Goal: Transaction & Acquisition: Book appointment/travel/reservation

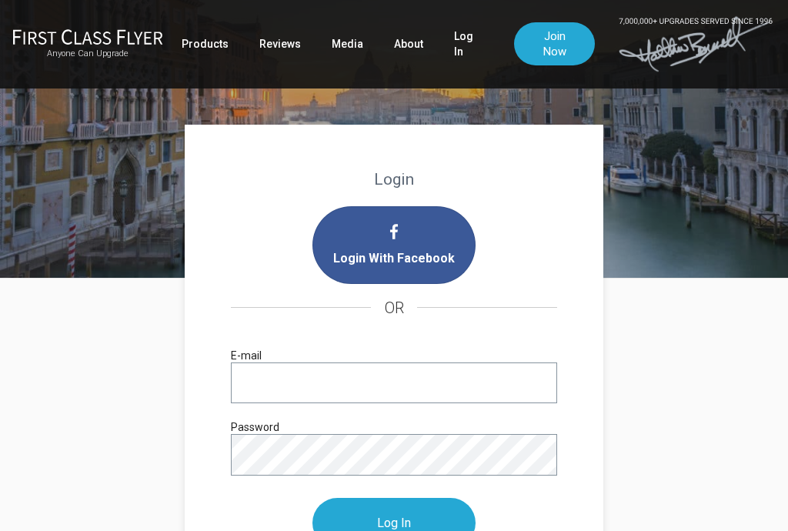
click at [463, 387] on input "E-mail" at bounding box center [394, 382] width 326 height 41
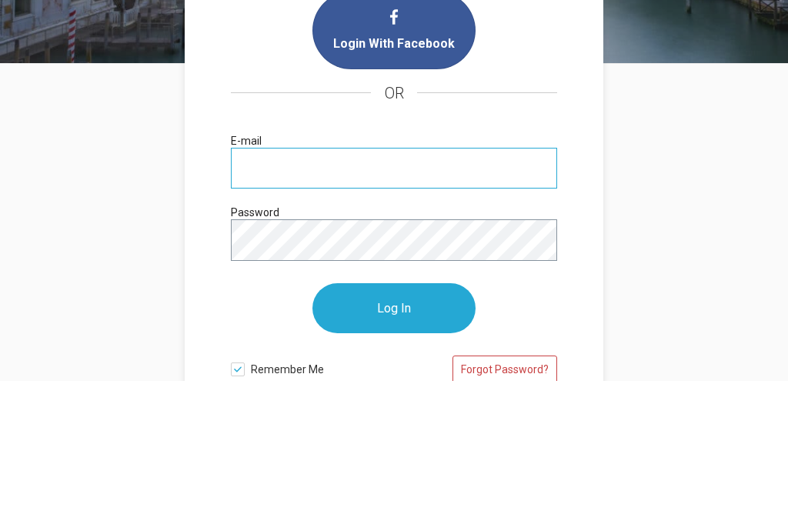
type input "[EMAIL_ADDRESS][DOMAIN_NAME]"
click at [394, 434] on input "Log In" at bounding box center [393, 459] width 163 height 50
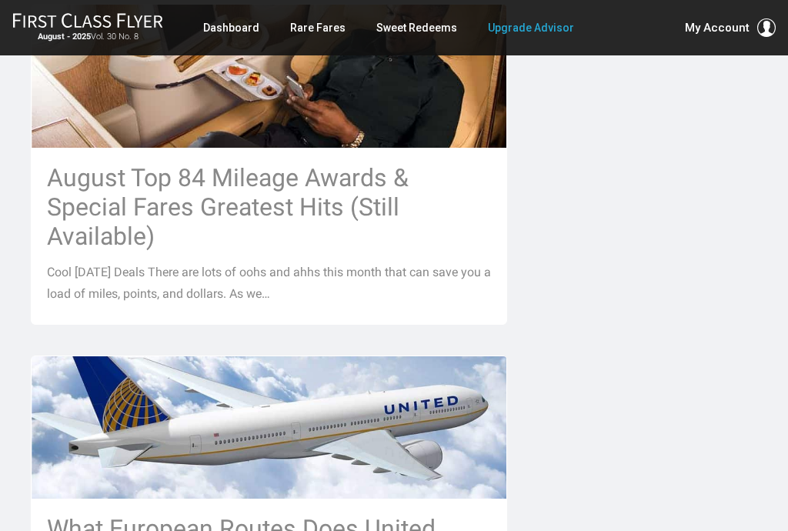
scroll to position [1615, 0]
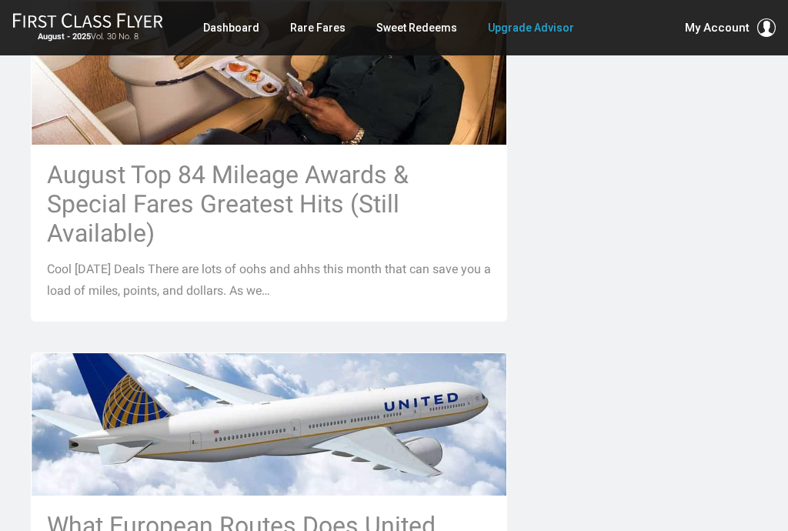
click at [335, 160] on h3 "August Top 84 Mileage Awards & Special Fares Greatest Hits (Still Available)" at bounding box center [269, 204] width 444 height 88
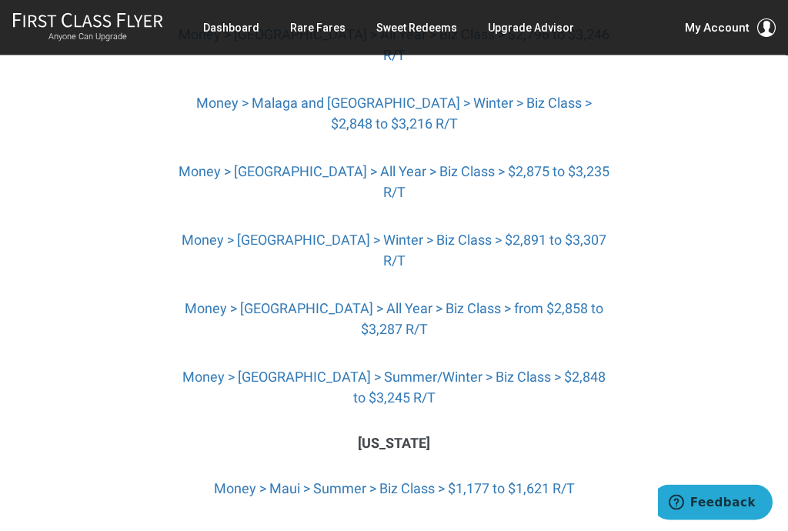
scroll to position [5514, 0]
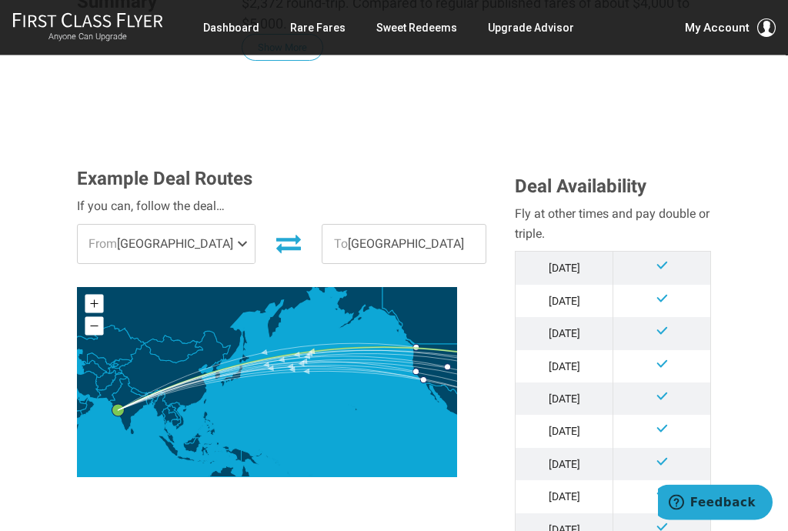
scroll to position [358, 0]
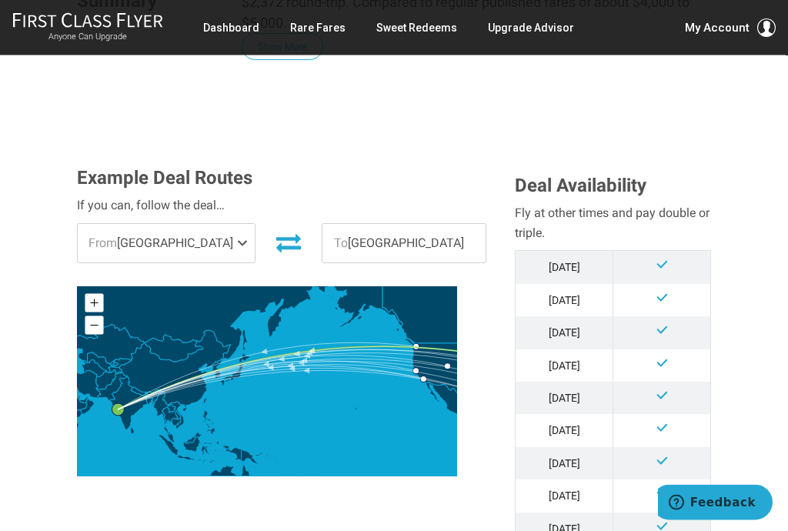
click at [236, 225] on span at bounding box center [245, 244] width 18 height 38
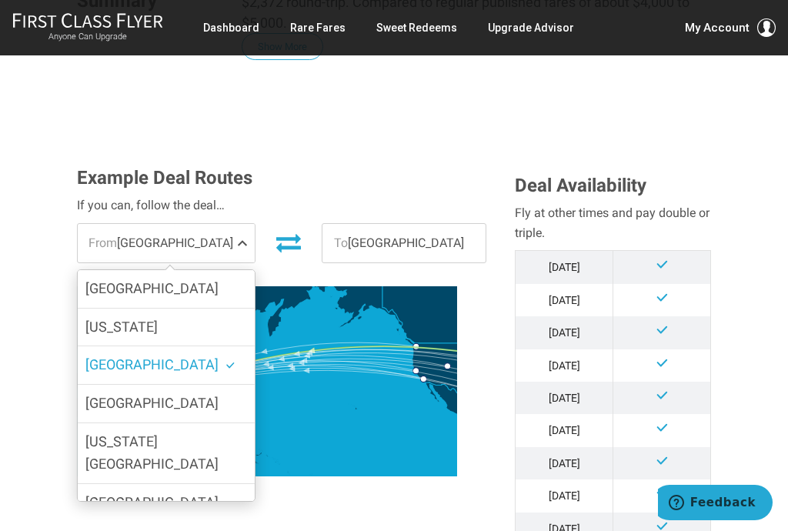
click at [119, 318] on span "New York" at bounding box center [121, 326] width 72 height 16
click at [0, 0] on input "New York" at bounding box center [0, 0] width 0 height 0
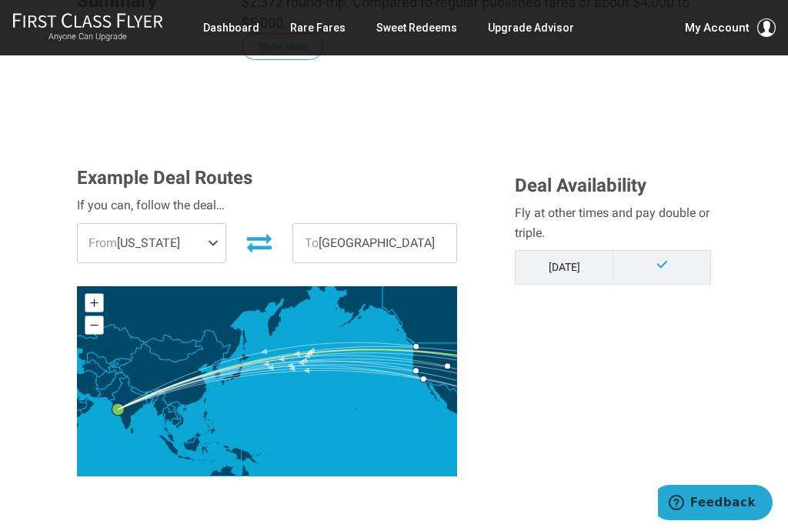
click at [224, 225] on span at bounding box center [216, 243] width 18 height 38
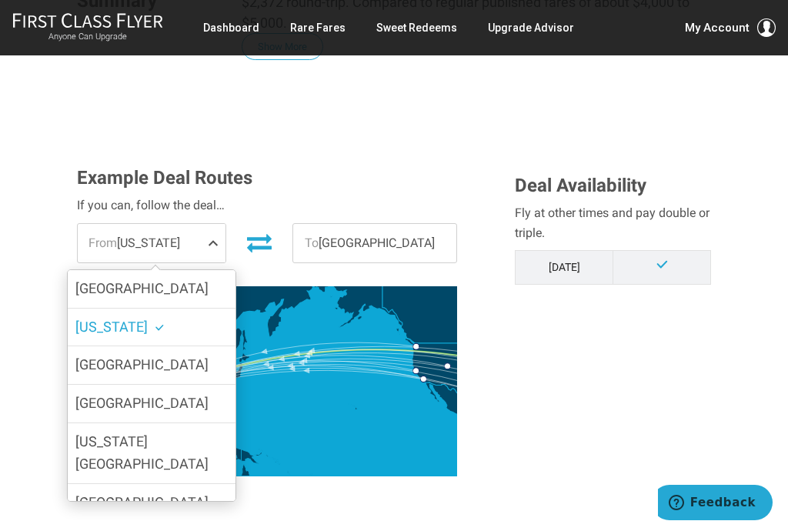
click at [105, 280] on span "Atlanta" at bounding box center [141, 288] width 133 height 16
click at [0, 0] on input "Atlanta" at bounding box center [0, 0] width 0 height 0
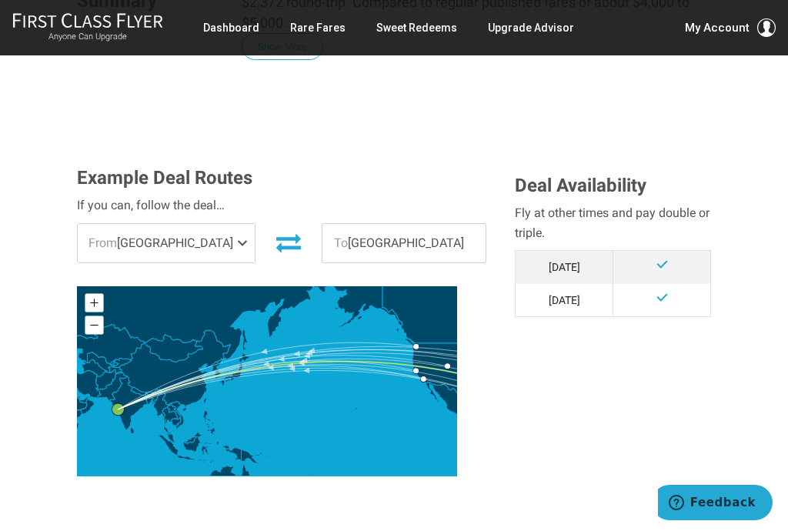
click at [236, 224] on span at bounding box center [245, 243] width 18 height 38
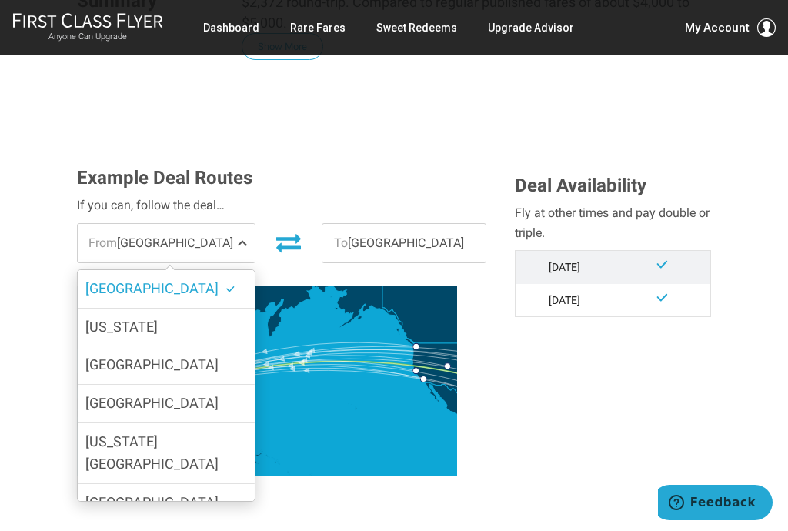
click at [102, 356] on span "[GEOGRAPHIC_DATA]" at bounding box center [151, 364] width 133 height 16
click at [0, 0] on input "[GEOGRAPHIC_DATA]" at bounding box center [0, 0] width 0 height 0
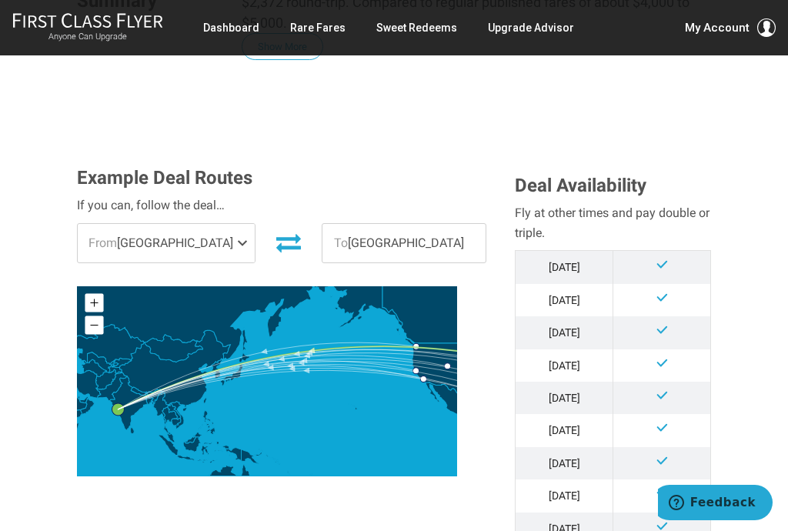
click at [568, 316] on td "[DATE]" at bounding box center [564, 332] width 98 height 32
click at [663, 323] on span at bounding box center [661, 329] width 13 height 13
click at [672, 316] on td at bounding box center [662, 332] width 98 height 32
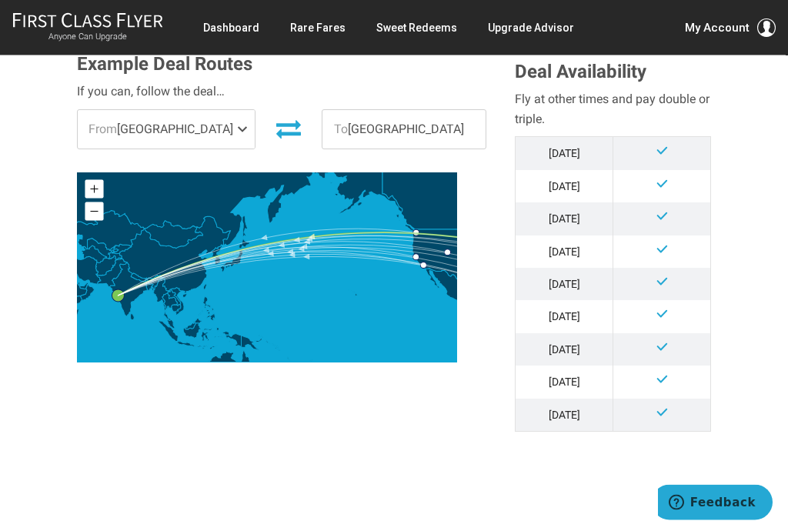
scroll to position [471, 0]
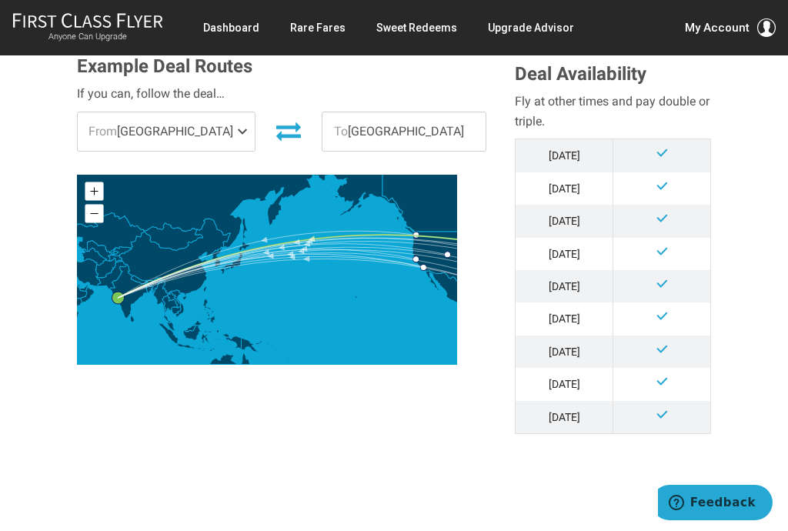
click at [236, 117] on span at bounding box center [245, 131] width 18 height 38
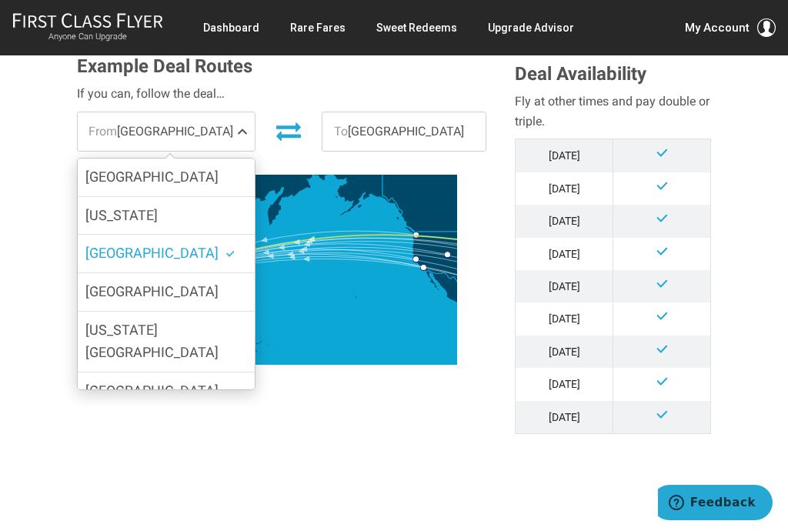
click at [120, 283] on span "[GEOGRAPHIC_DATA]" at bounding box center [151, 291] width 133 height 16
click at [0, 0] on input "[GEOGRAPHIC_DATA]" at bounding box center [0, 0] width 0 height 0
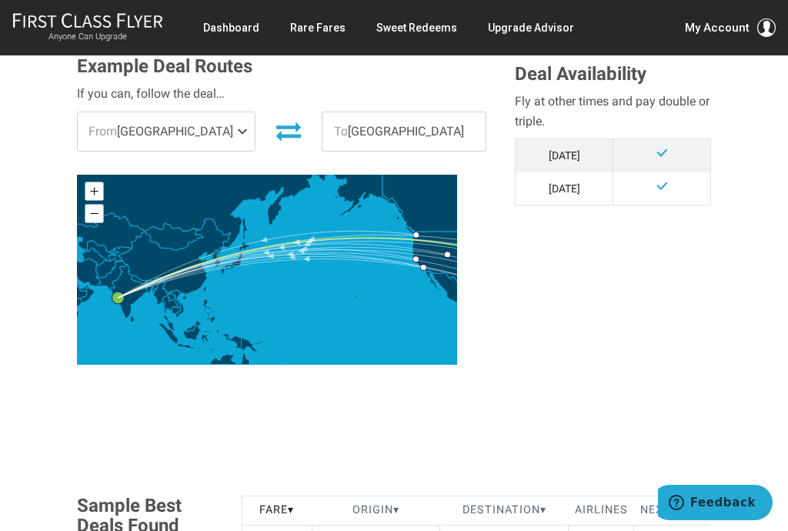
click at [236, 112] on span at bounding box center [245, 131] width 18 height 38
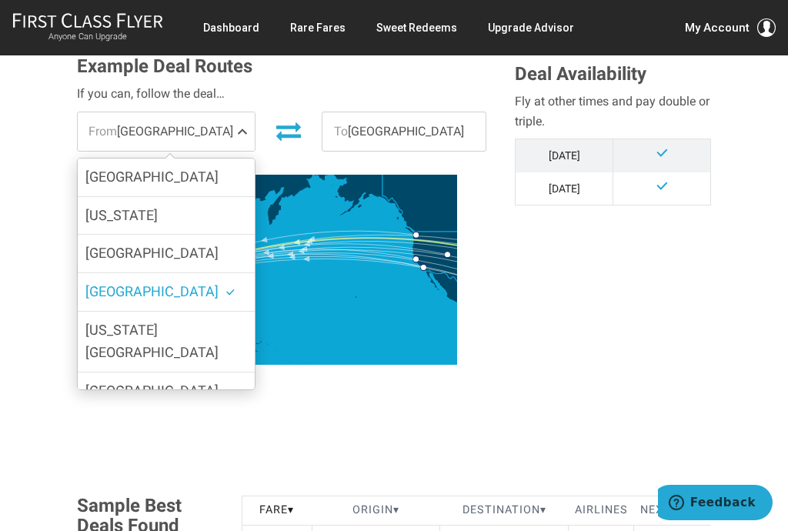
click at [107, 322] on span "[US_STATE][GEOGRAPHIC_DATA]" at bounding box center [151, 341] width 133 height 38
click at [0, 0] on input "[US_STATE][GEOGRAPHIC_DATA]" at bounding box center [0, 0] width 0 height 0
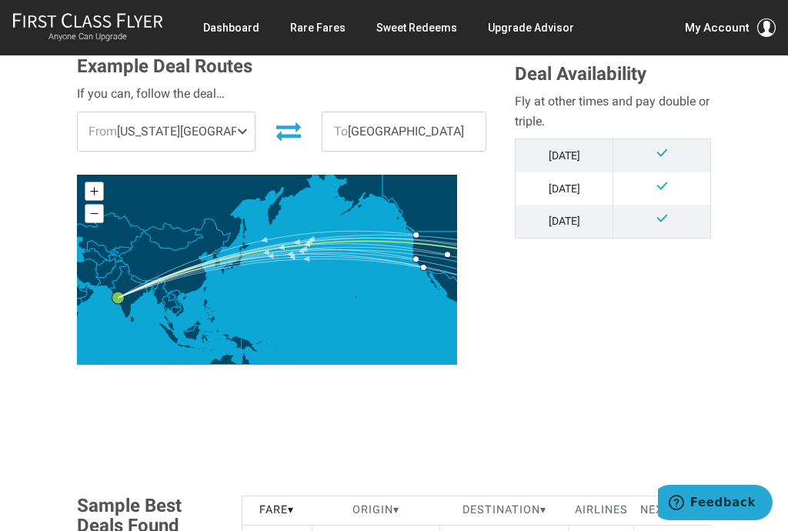
click at [236, 115] on span at bounding box center [245, 131] width 18 height 38
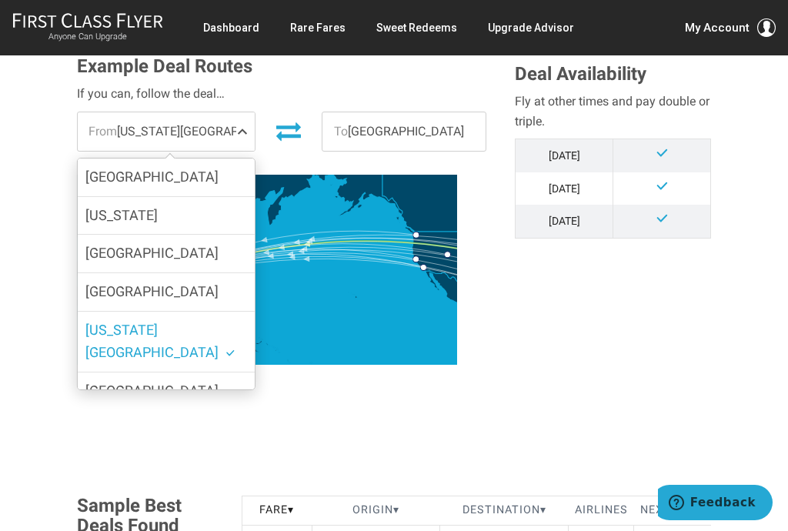
click at [96, 382] on span "[GEOGRAPHIC_DATA]" at bounding box center [151, 390] width 133 height 16
click at [0, 0] on input "[GEOGRAPHIC_DATA]" at bounding box center [0, 0] width 0 height 0
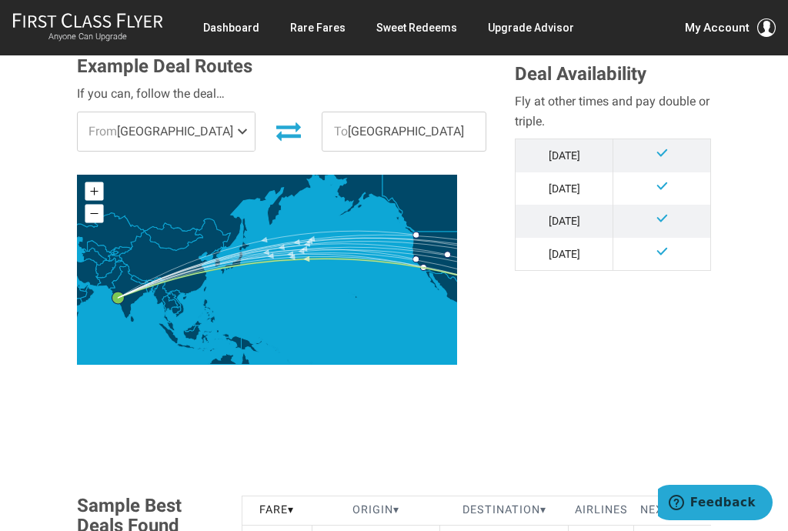
click at [235, 112] on div "From Miami Atlanta New York Boston Chicago Washington DC Miami Denver Charlotte…" at bounding box center [166, 132] width 202 height 40
click at [236, 115] on span at bounding box center [245, 131] width 18 height 38
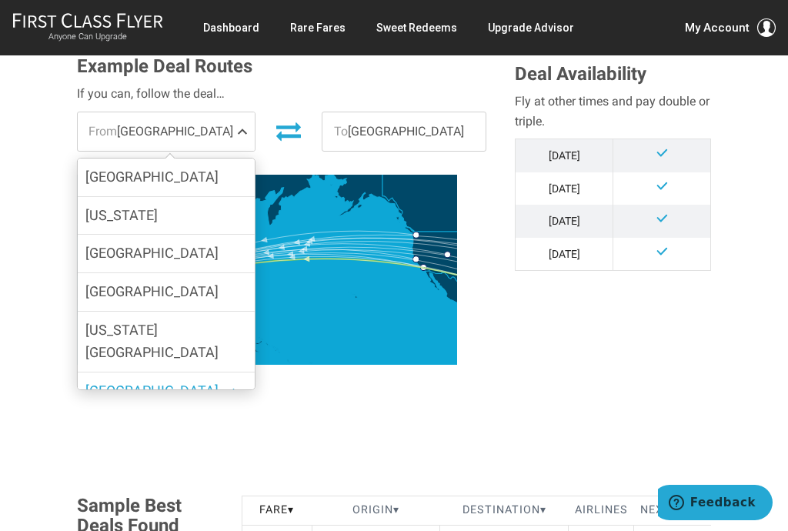
click at [98, 245] on span "[GEOGRAPHIC_DATA]" at bounding box center [151, 253] width 133 height 16
click at [0, 0] on input "[GEOGRAPHIC_DATA]" at bounding box center [0, 0] width 0 height 0
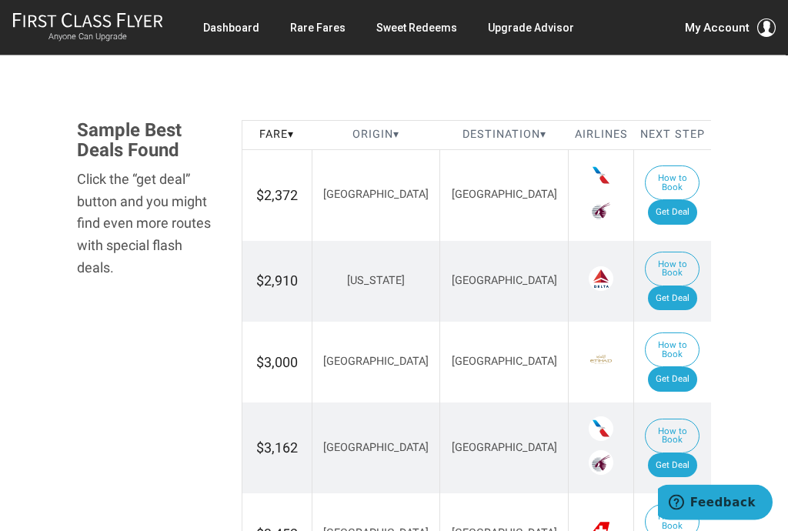
scroll to position [915, 0]
click at [648, 286] on link "Get Deal" at bounding box center [672, 298] width 49 height 25
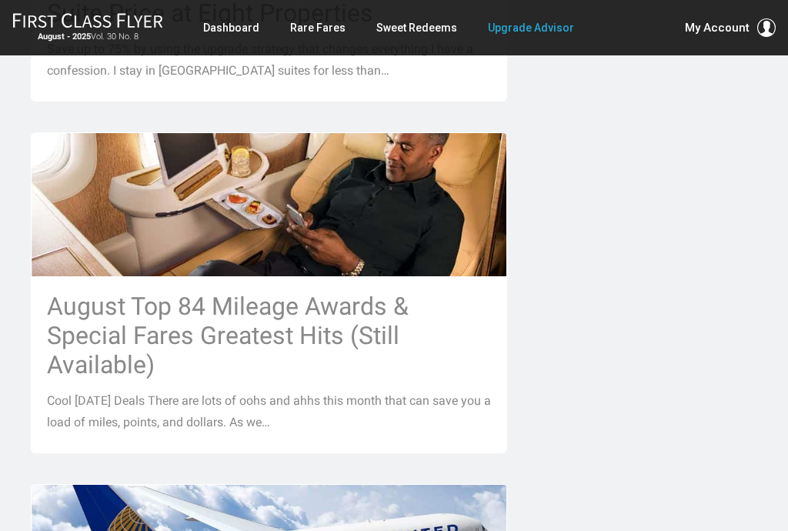
scroll to position [1488, 0]
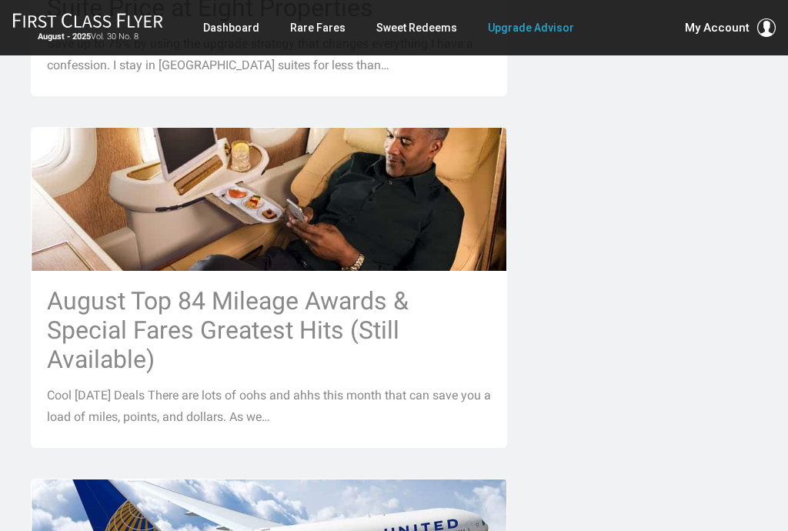
click at [141, 286] on h3 "August Top 84 Mileage Awards & Special Fares Greatest Hits (Still Available)" at bounding box center [269, 330] width 444 height 88
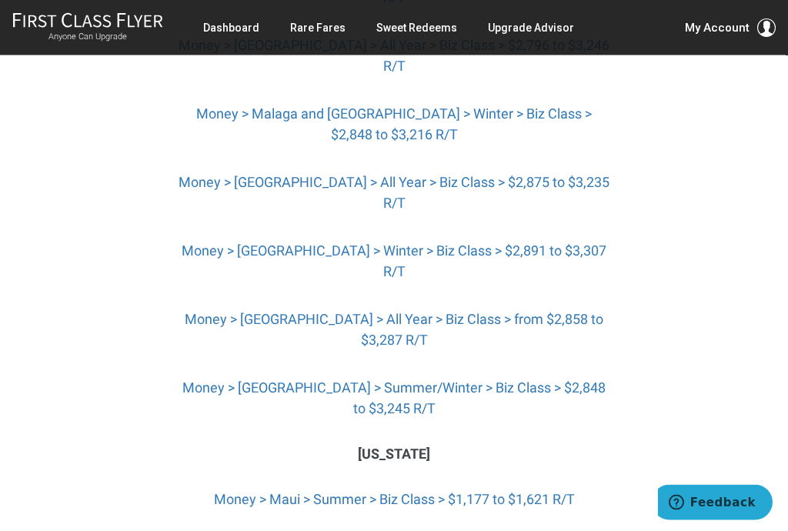
scroll to position [5500, 0]
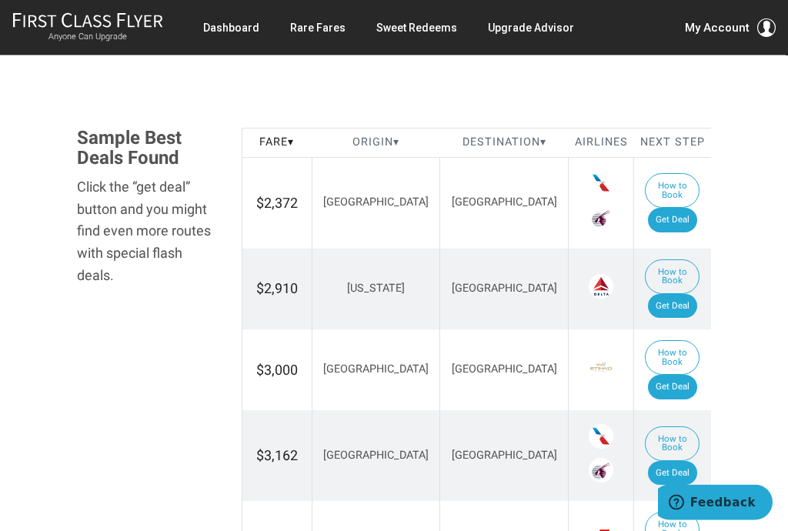
scroll to position [907, 0]
click at [648, 375] on link "Get Deal" at bounding box center [672, 387] width 49 height 25
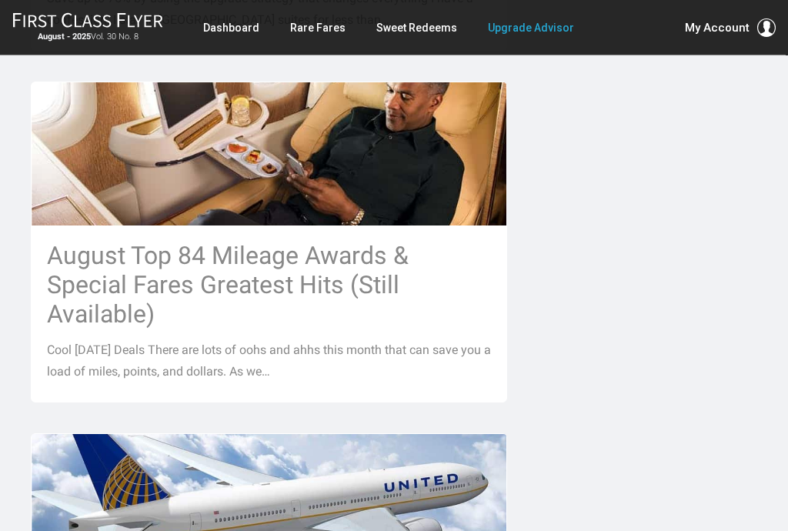
scroll to position [1545, 0]
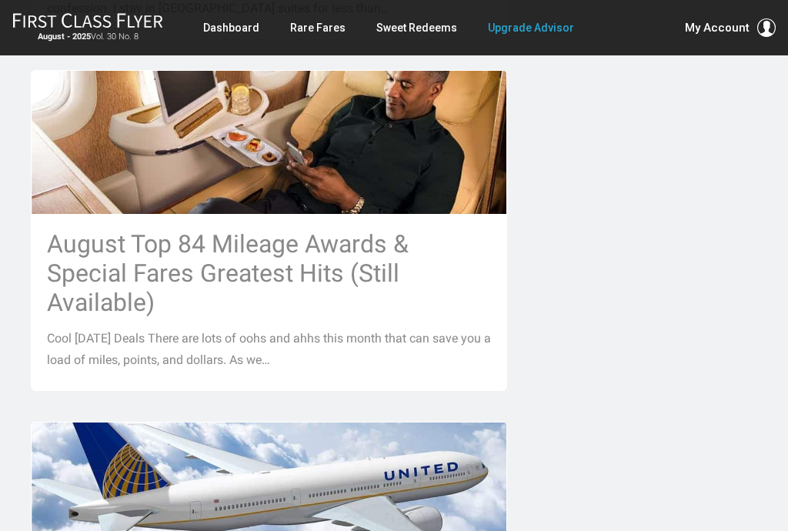
click at [134, 229] on h3 "August Top 84 Mileage Awards & Special Fares Greatest Hits (Still Available)" at bounding box center [269, 273] width 444 height 88
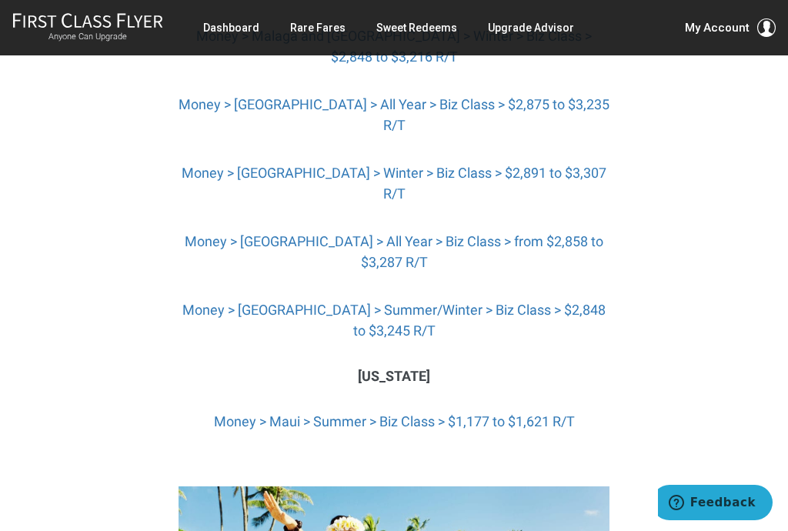
scroll to position [5581, 0]
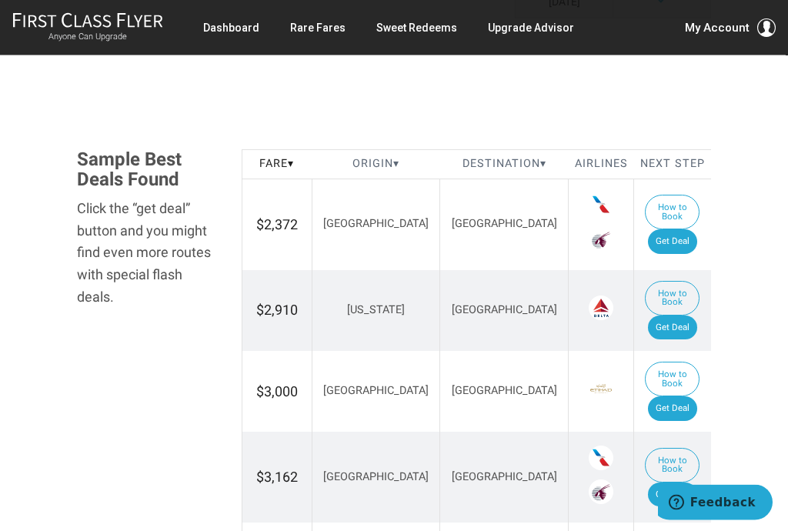
scroll to position [886, 0]
click at [648, 229] on link "Get Deal" at bounding box center [672, 241] width 49 height 25
